Goal: Check status

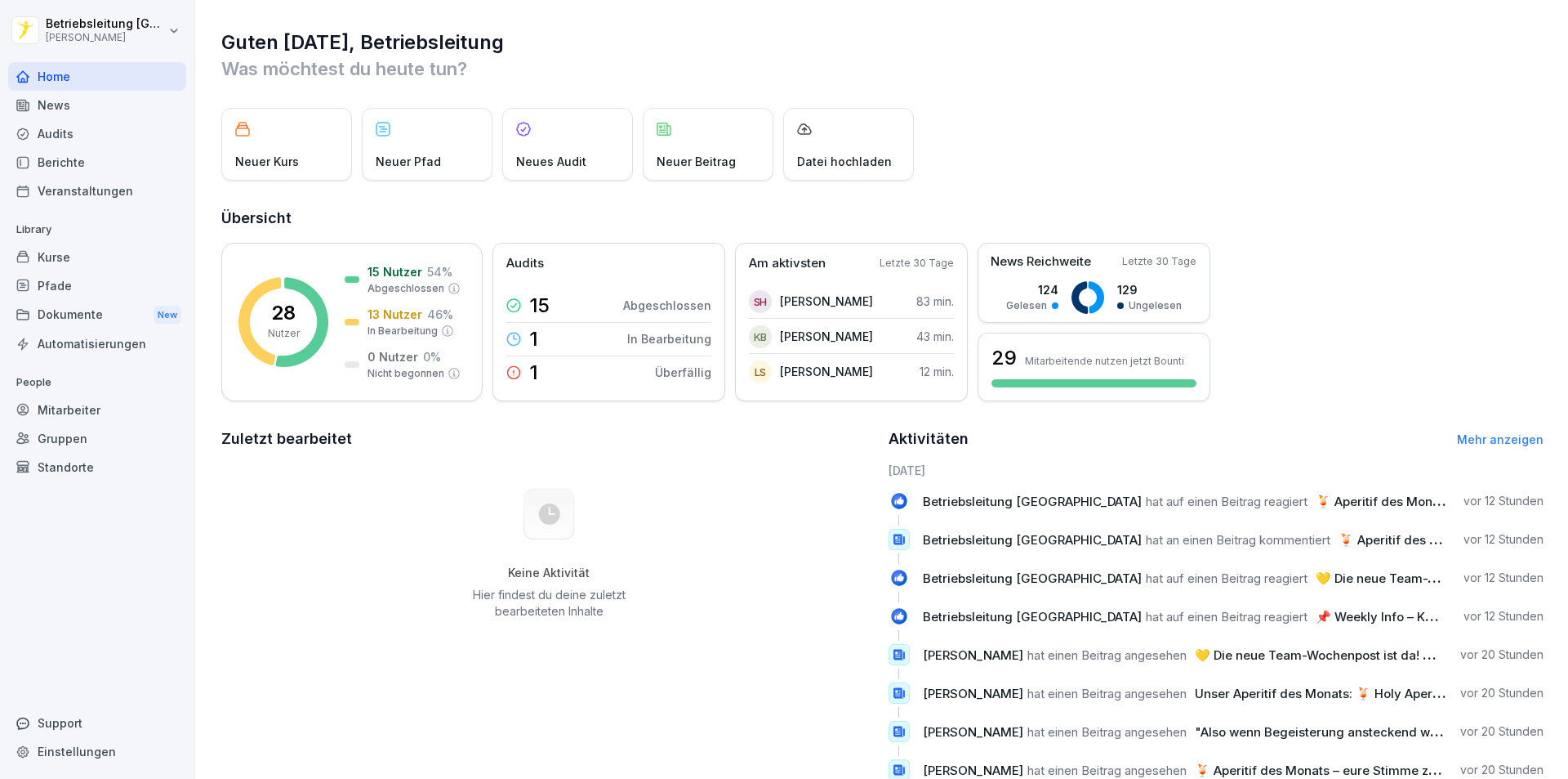
click at [67, 410] on div "Mitarbeiter" at bounding box center [97, 409] width 178 height 28
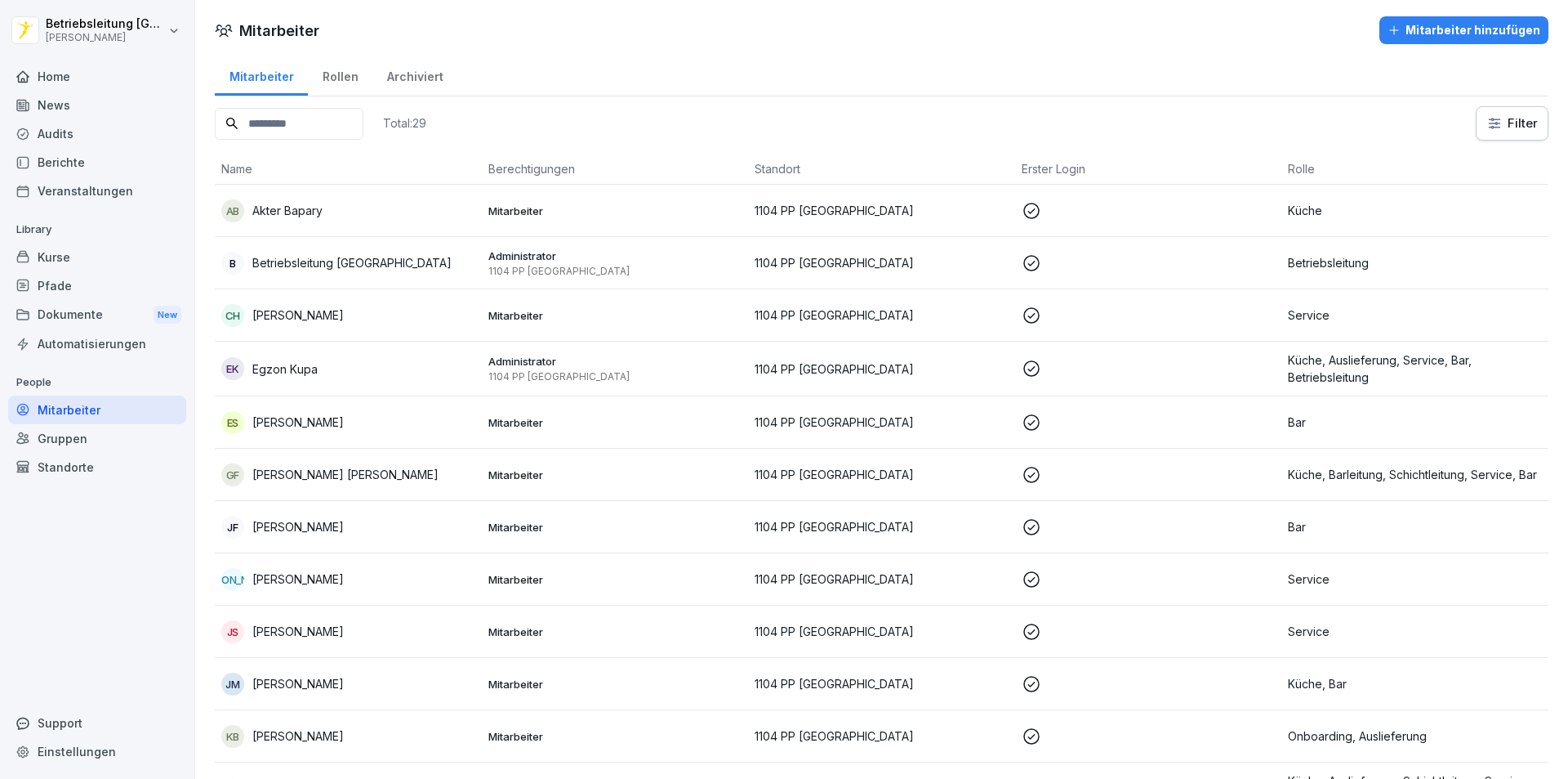
click at [104, 84] on div "Home" at bounding box center [97, 75] width 178 height 28
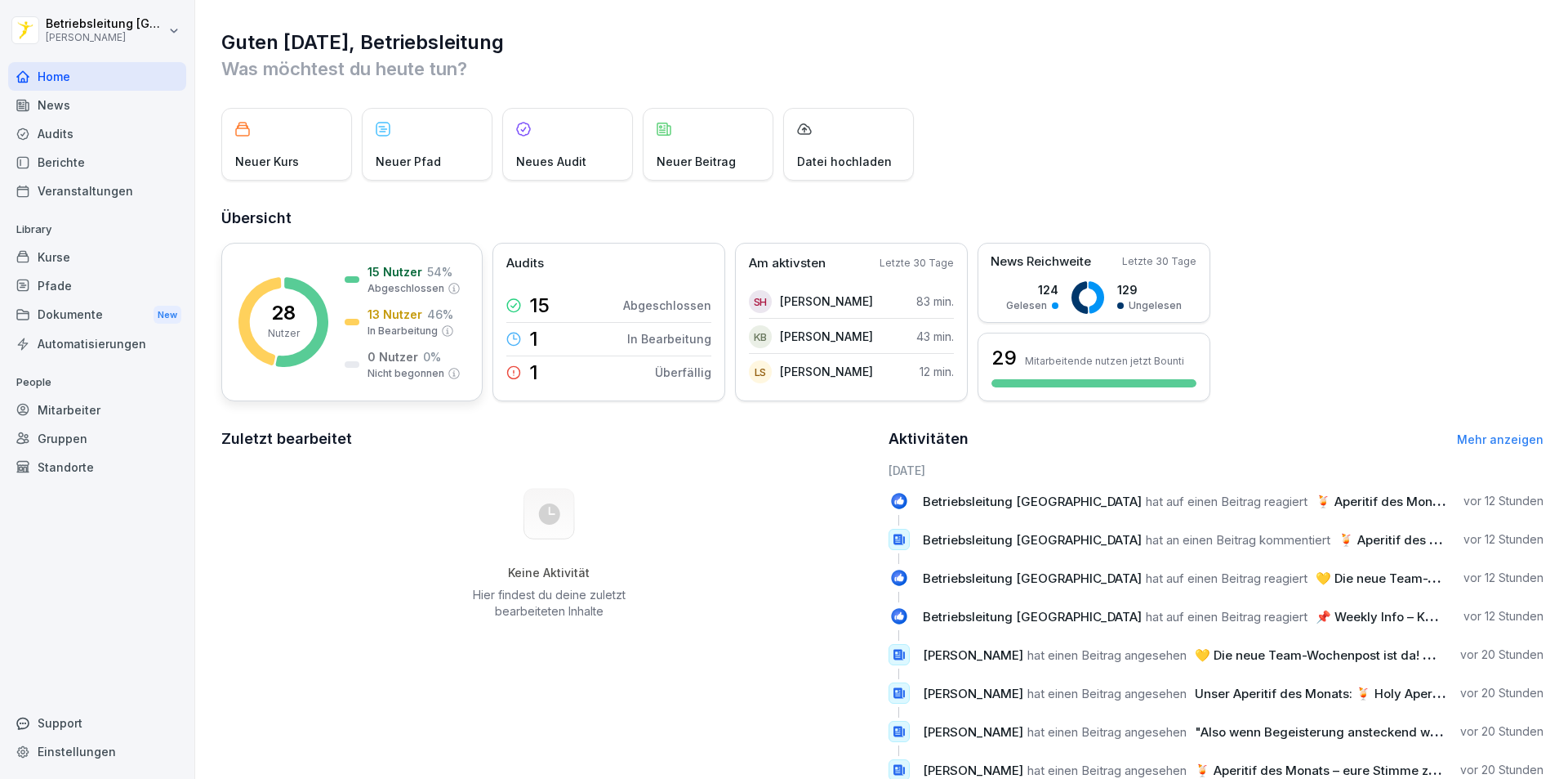
click at [344, 287] on div "15 Nutzer 54 % Abgeschlossen" at bounding box center [402, 279] width 116 height 32
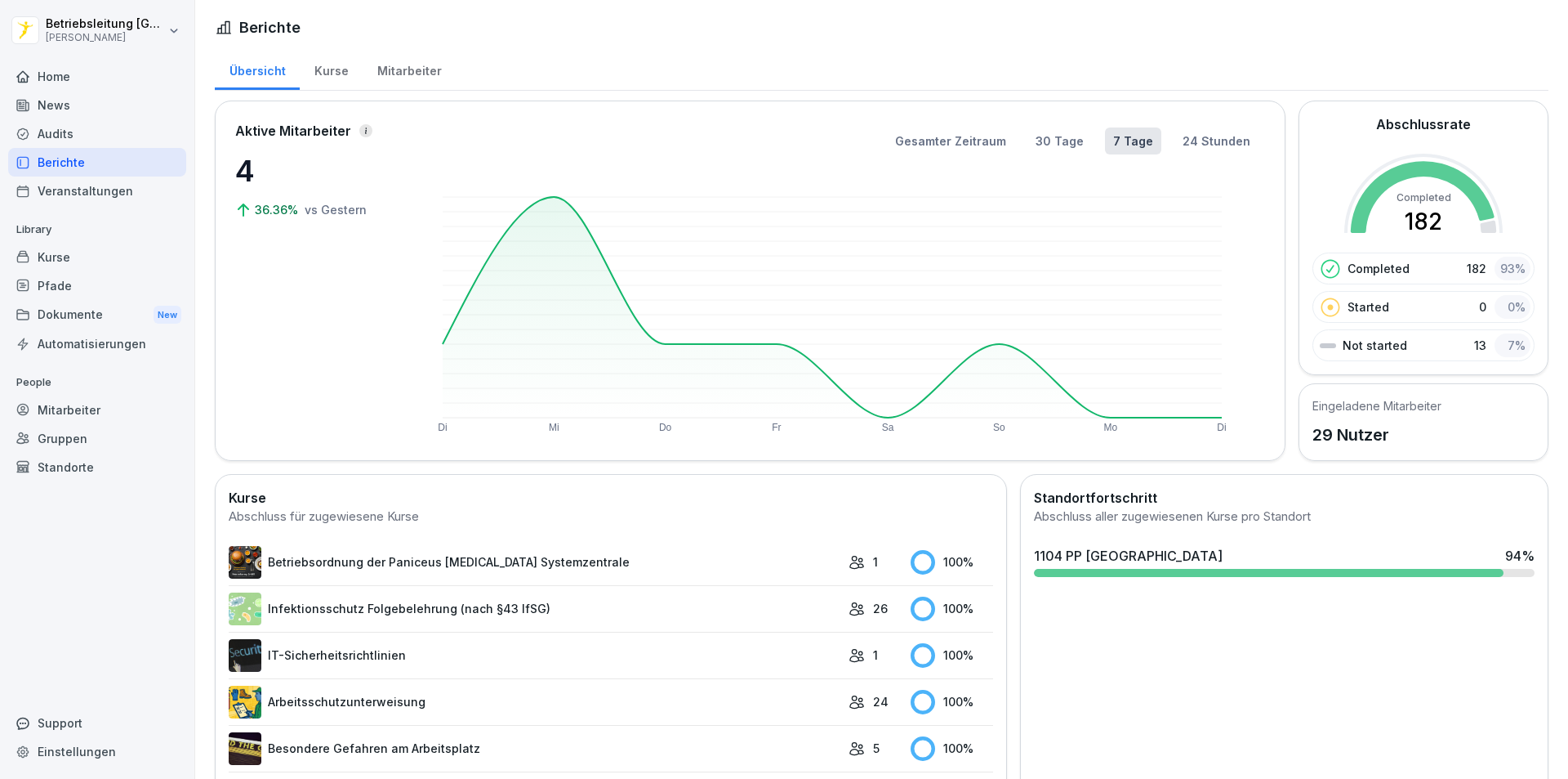
drag, startPoint x: 384, startPoint y: 67, endPoint x: 412, endPoint y: 83, distance: 32.2
click at [384, 67] on div "Mitarbeiter" at bounding box center [409, 69] width 93 height 42
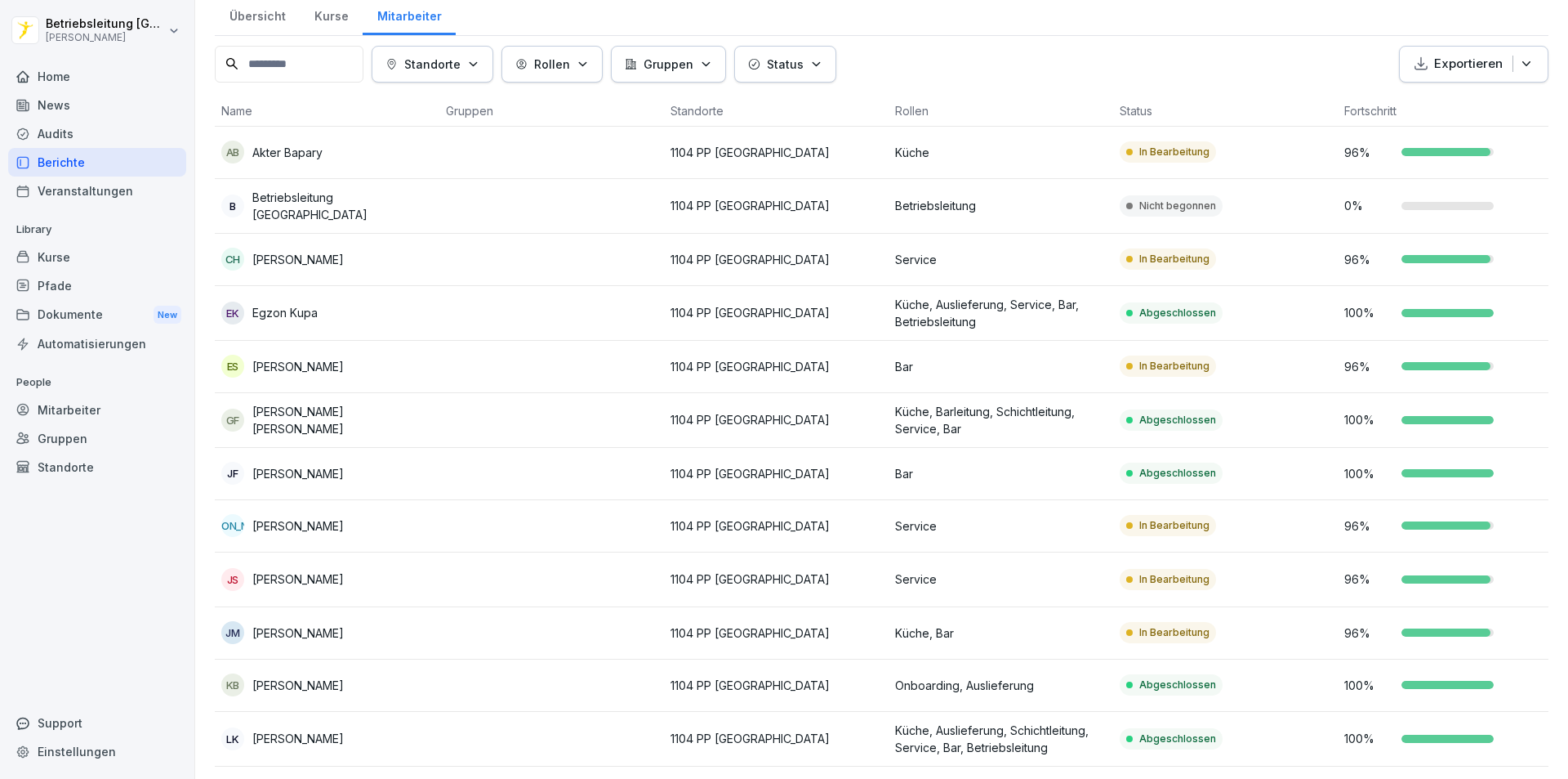
scroll to position [82, 0]
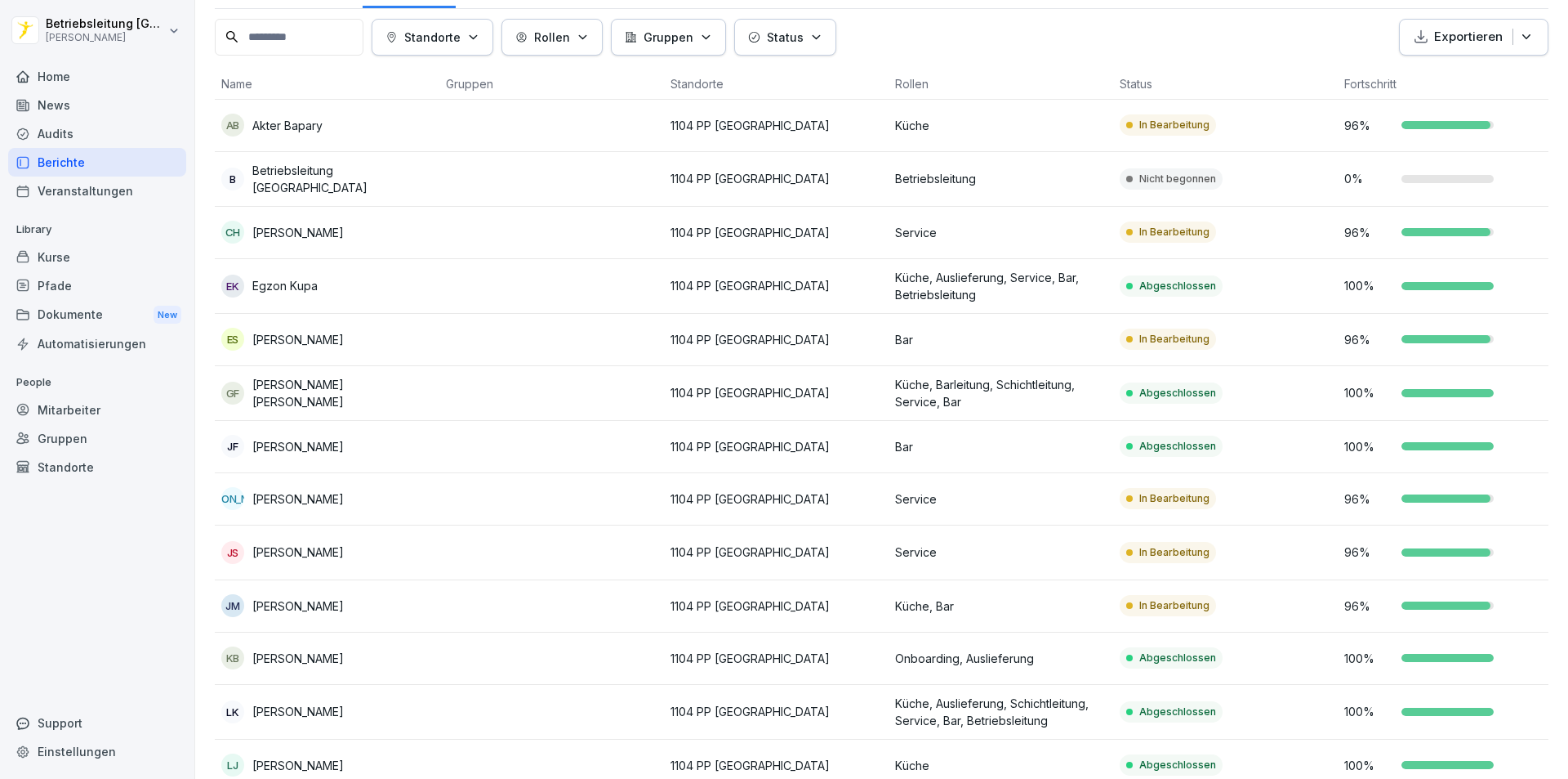
click at [1451, 448] on div "100 %" at bounding box center [1451, 447] width 211 height 18
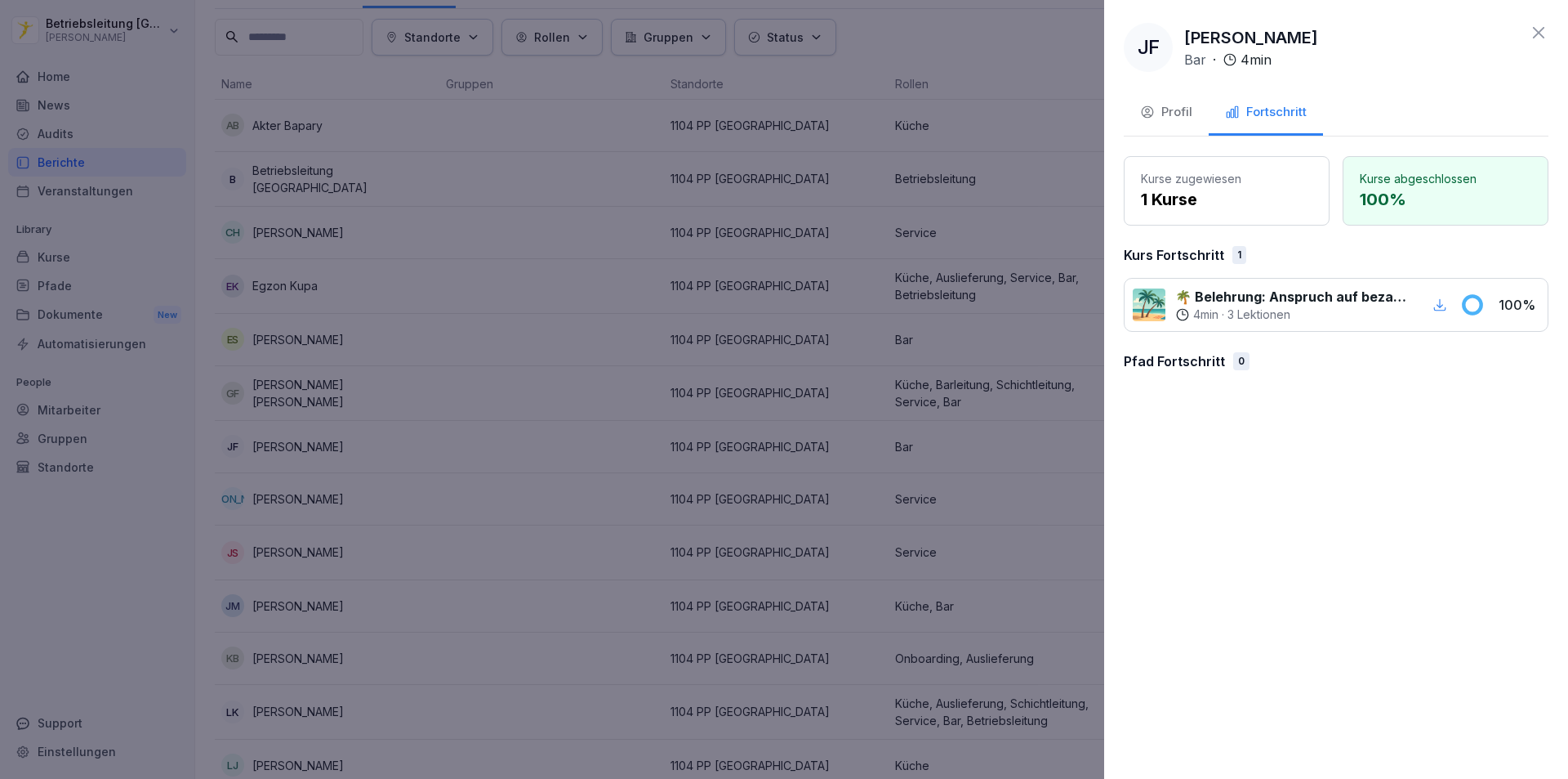
click at [1216, 201] on p "1 Kurse" at bounding box center [1227, 199] width 171 height 24
click at [1147, 119] on icon "button" at bounding box center [1147, 112] width 15 height 15
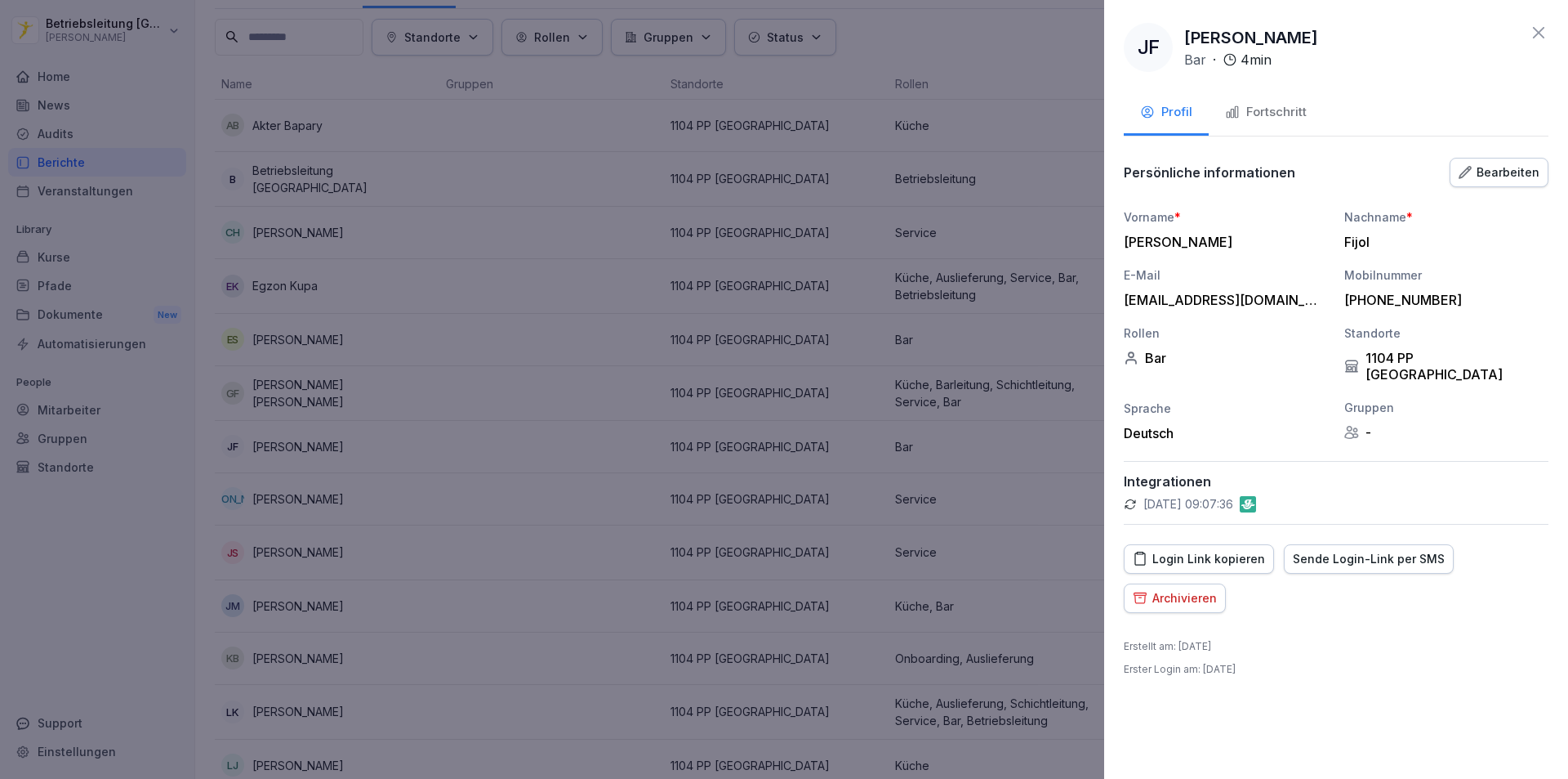
click at [1542, 32] on icon at bounding box center [1539, 32] width 20 height 20
